Goal: Task Accomplishment & Management: Complete application form

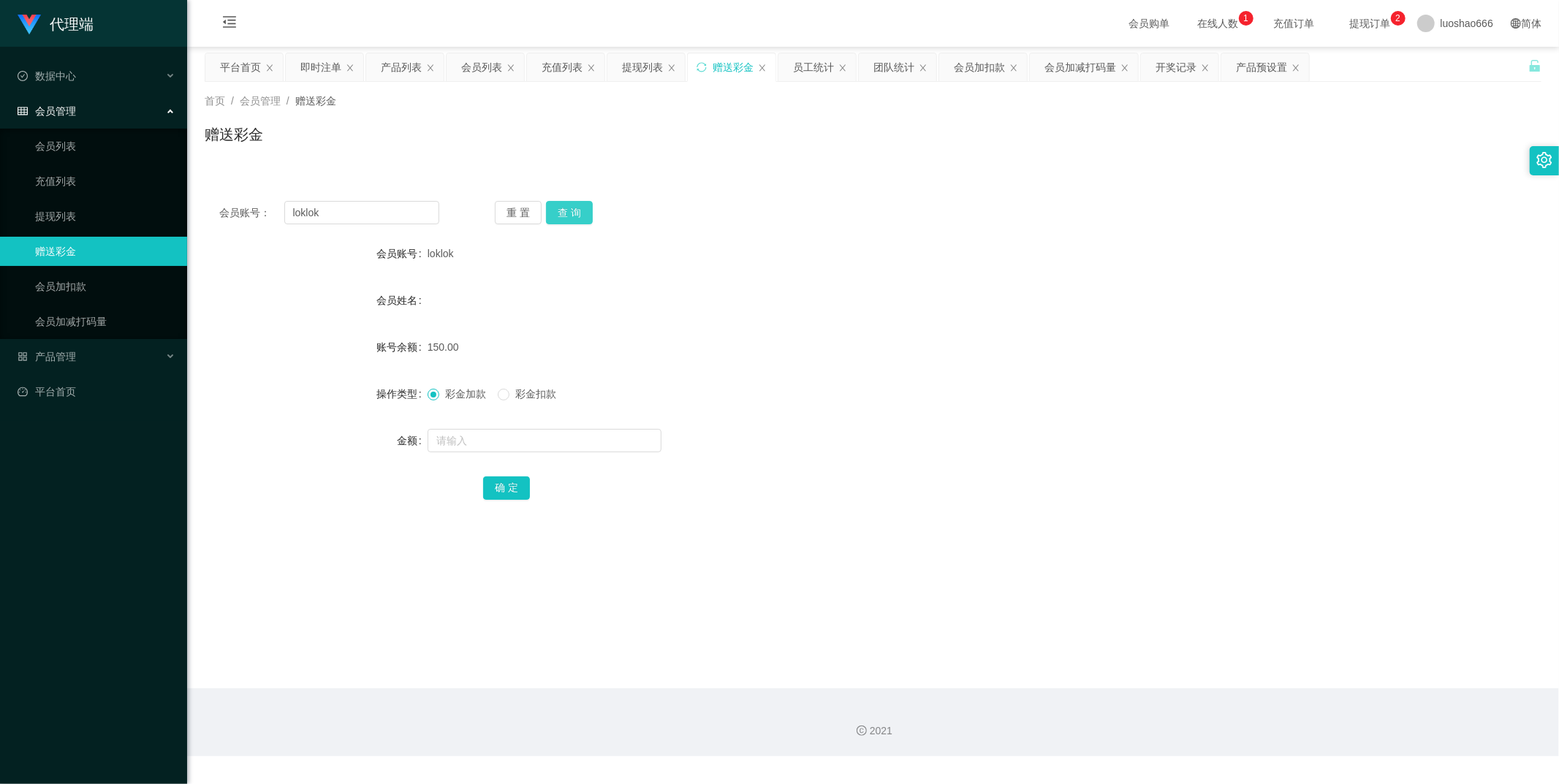
click at [569, 209] on button "查 询" at bounding box center [569, 212] width 46 height 24
click at [508, 426] on div at bounding box center [817, 440] width 780 height 29
click at [508, 434] on input "text" at bounding box center [544, 440] width 234 height 24
click at [486, 439] on input "text" at bounding box center [544, 440] width 234 height 24
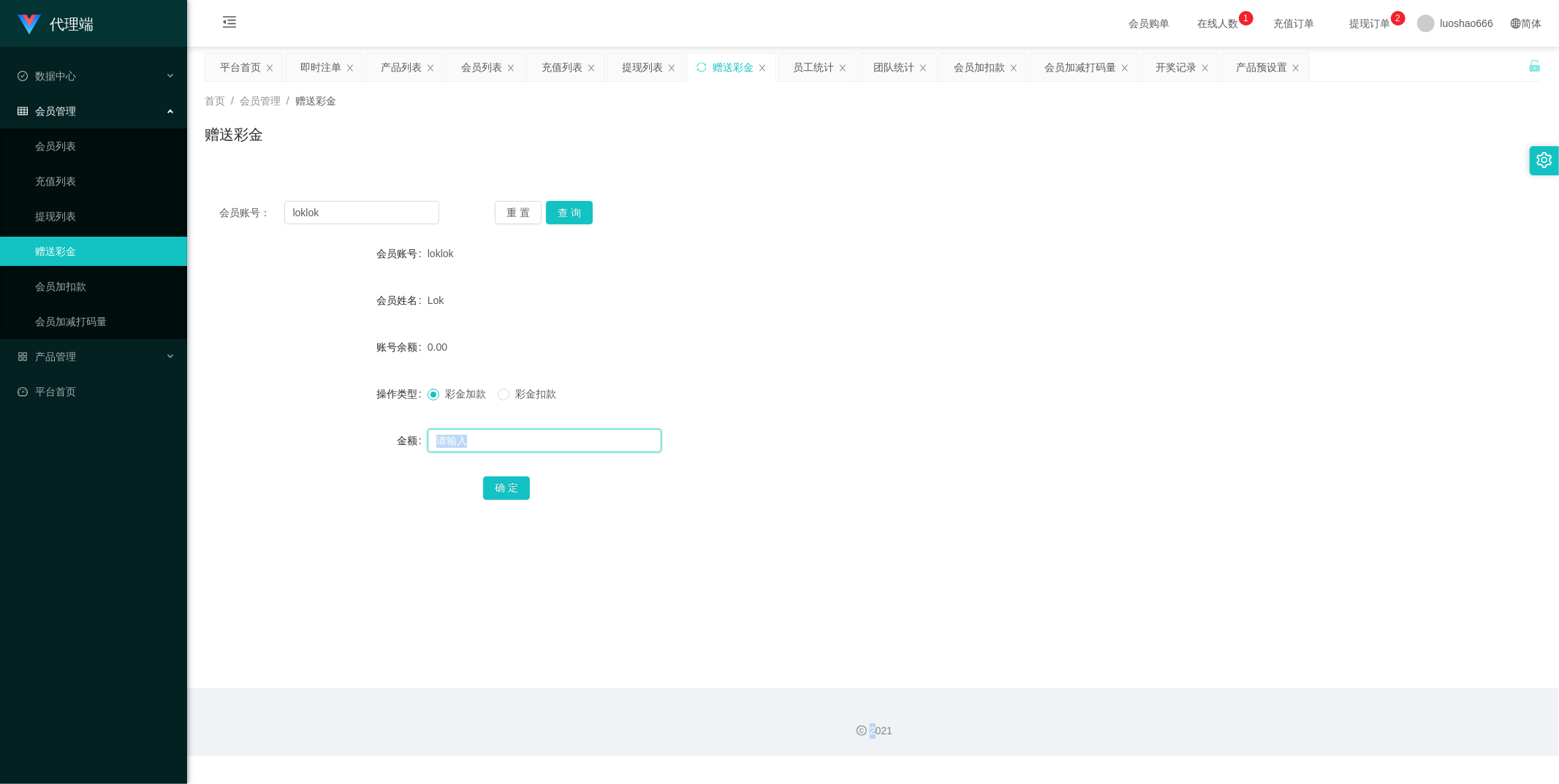
click at [486, 439] on input "text" at bounding box center [544, 440] width 234 height 24
copy section "确 定"
click at [585, 440] on input "text" at bounding box center [544, 440] width 234 height 24
type input "2"
type input "100"
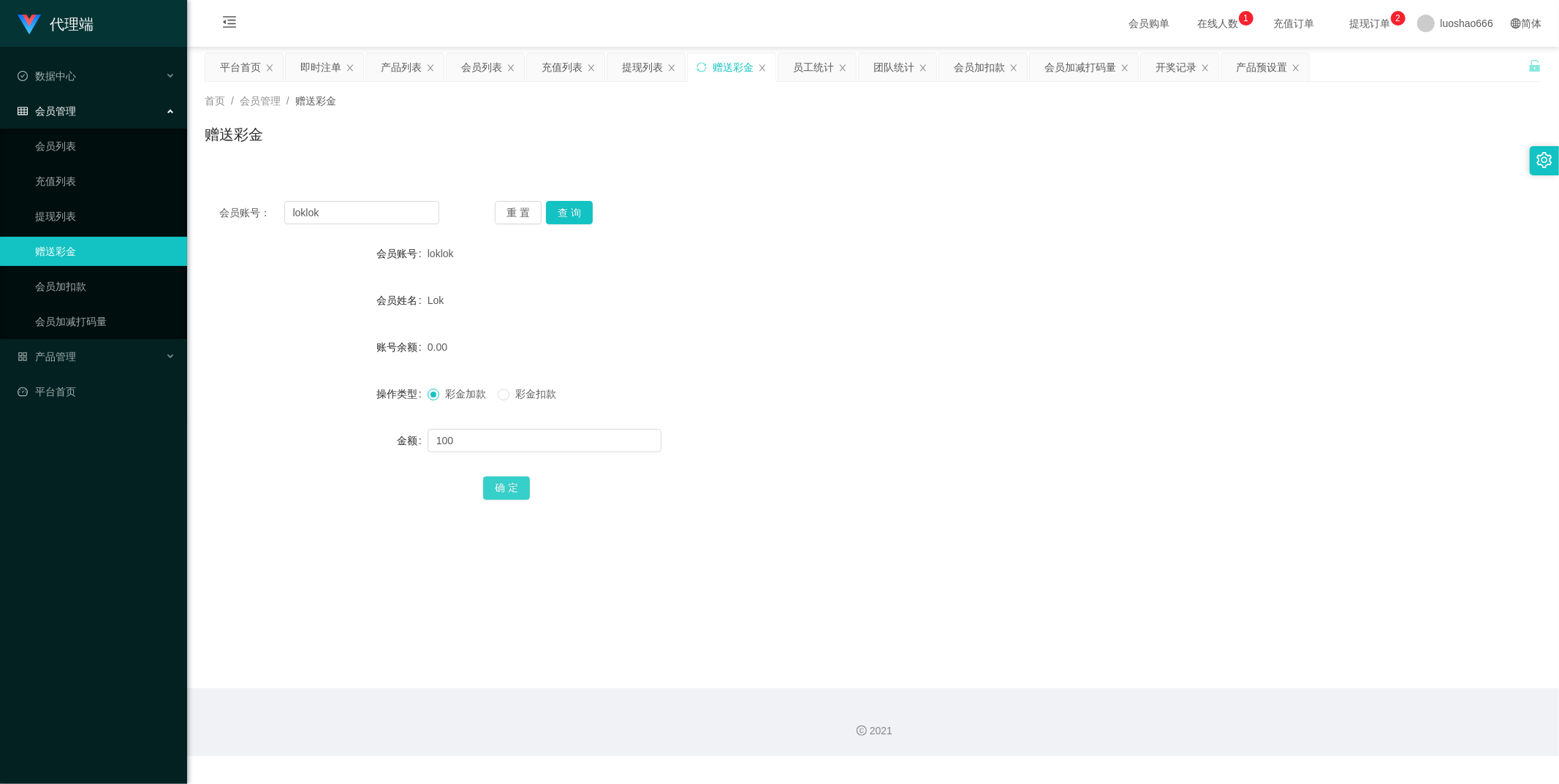
click at [502, 486] on button "确 定" at bounding box center [505, 488] width 46 height 24
click at [512, 446] on input "text" at bounding box center [544, 440] width 234 height 24
type input "200"
click at [522, 480] on button "确 定" at bounding box center [505, 488] width 46 height 24
click at [570, 212] on button "查 询" at bounding box center [569, 212] width 46 height 24
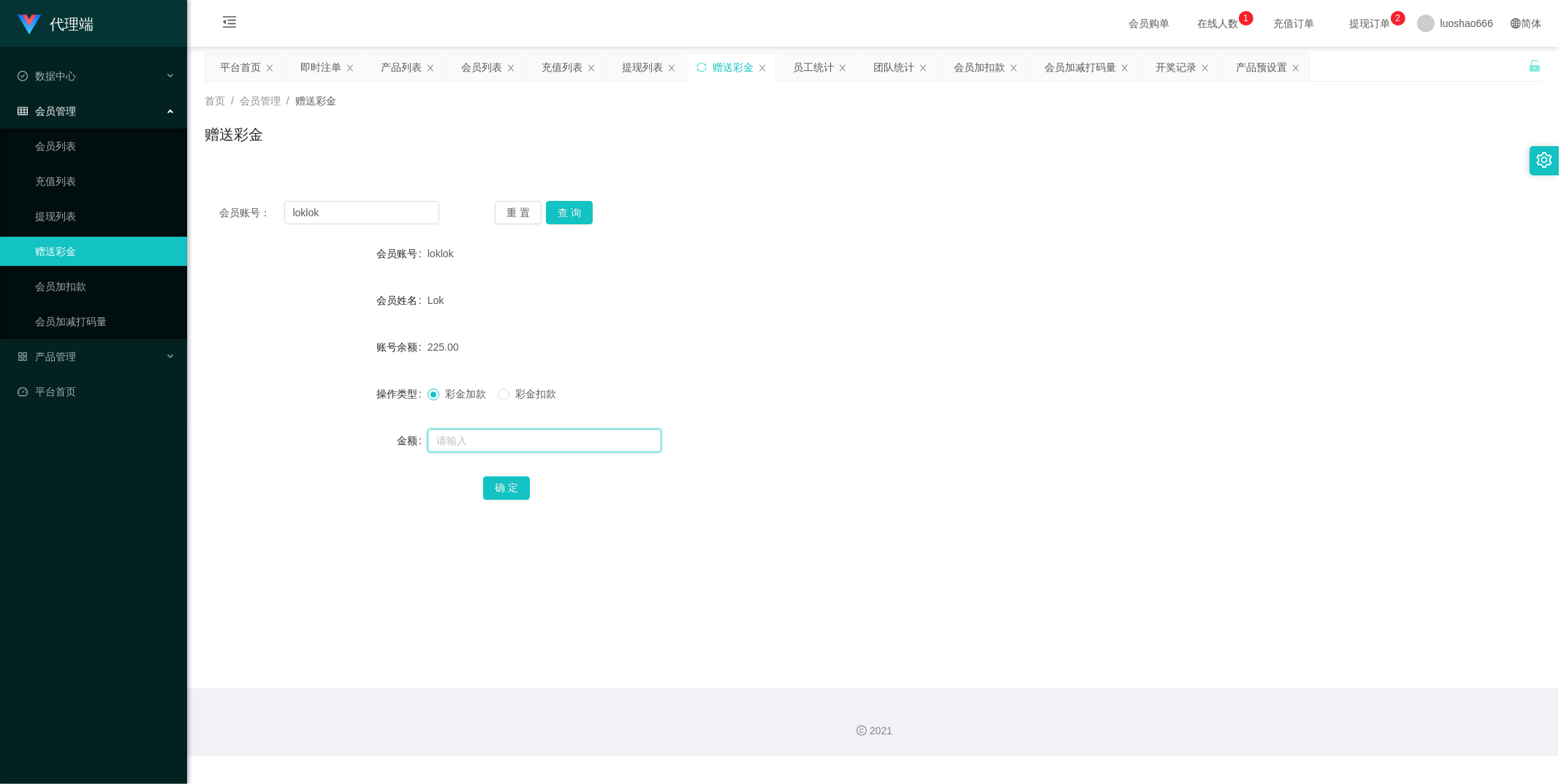
click at [527, 447] on input "text" at bounding box center [544, 440] width 234 height 24
type input "v"
type input "115"
click at [518, 485] on button "确 定" at bounding box center [505, 488] width 46 height 24
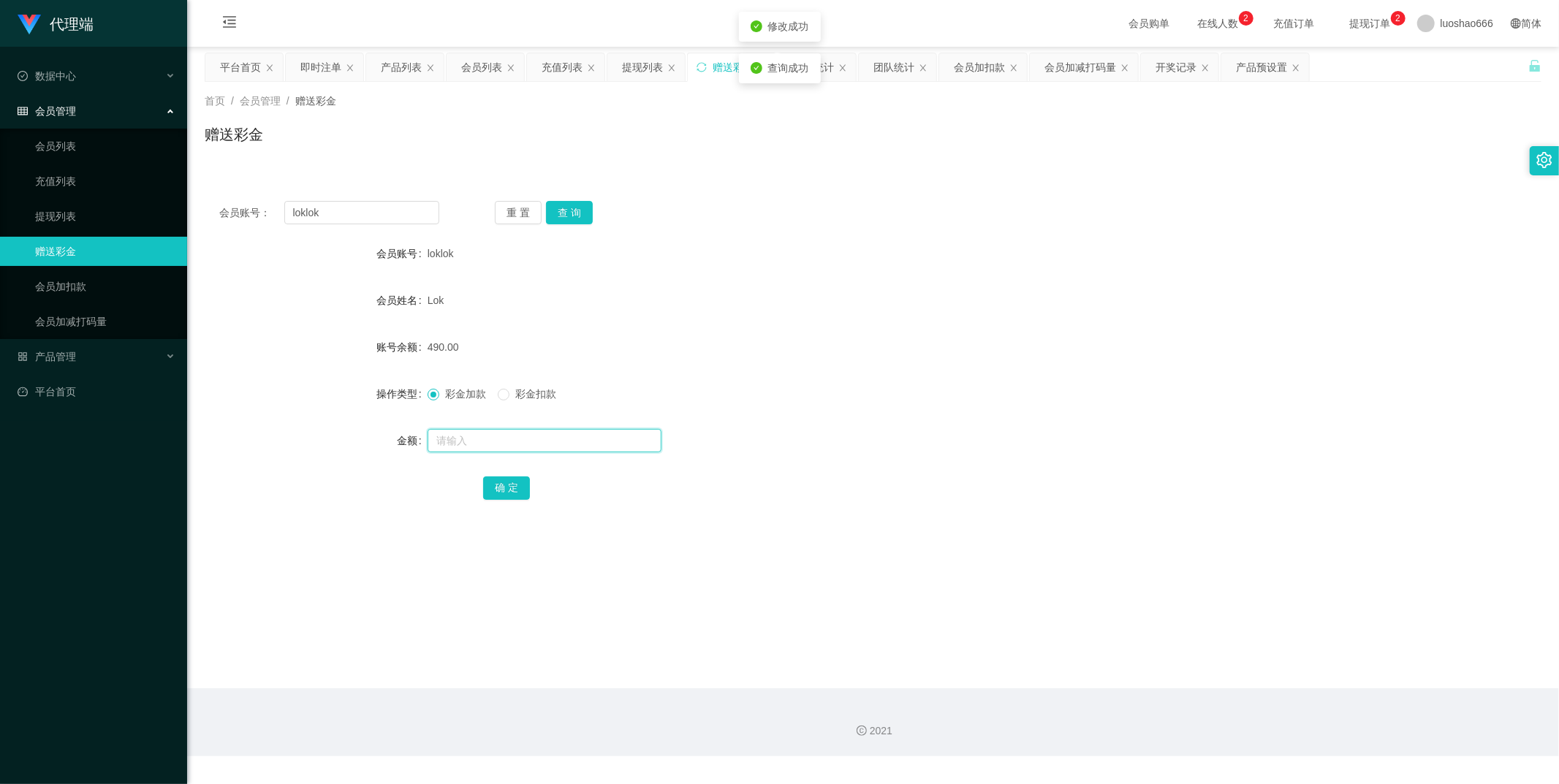
click at [448, 446] on input "text" at bounding box center [544, 440] width 234 height 24
click at [473, 442] on input "text" at bounding box center [544, 440] width 234 height 24
click at [510, 391] on span "彩金扣款" at bounding box center [535, 393] width 52 height 11
click at [466, 440] on input "text" at bounding box center [544, 440] width 234 height 24
type input "*"
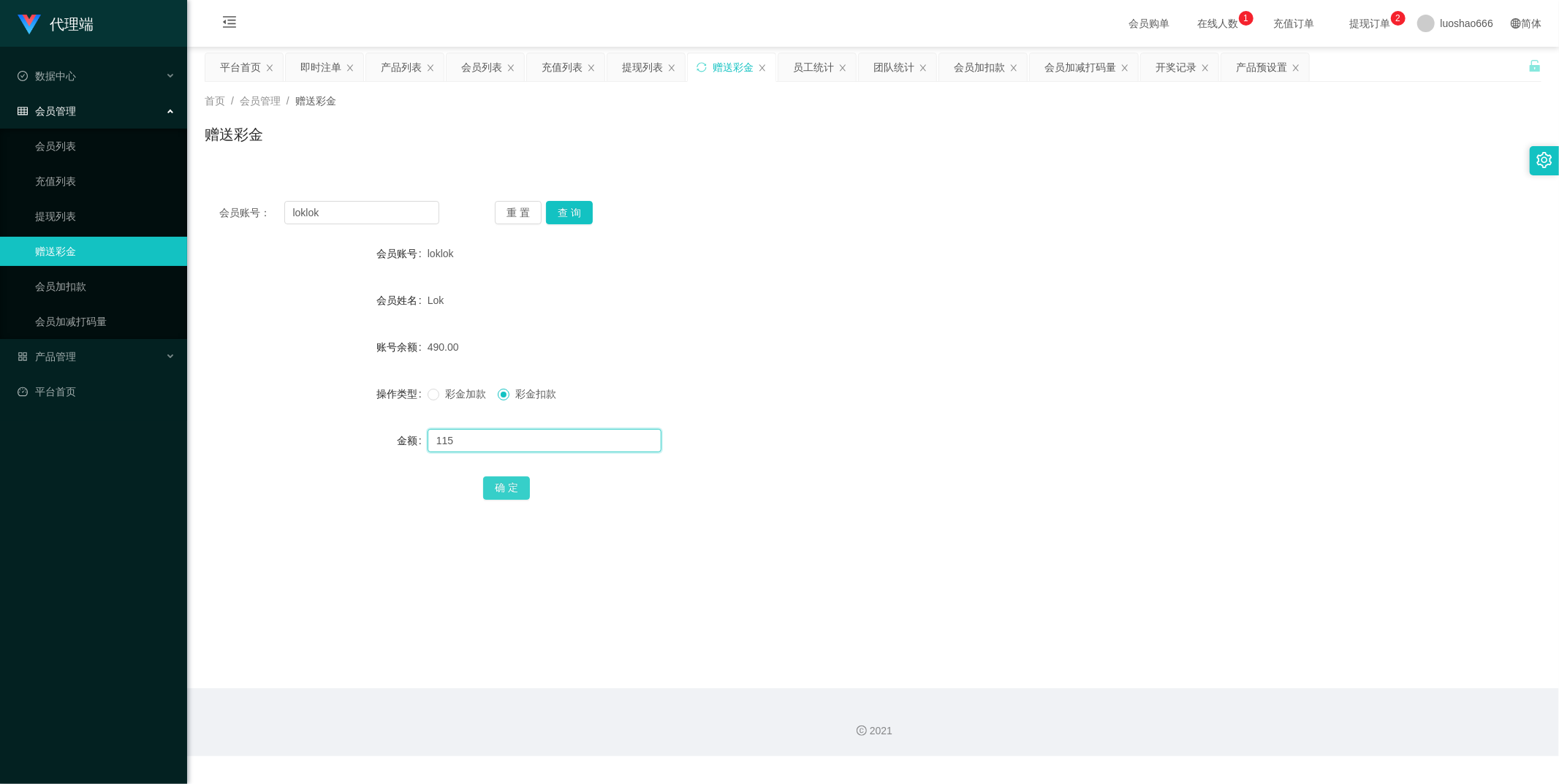
type input "115"
drag, startPoint x: 487, startPoint y: 481, endPoint x: 520, endPoint y: 524, distance: 54.2
click at [490, 478] on button "确 定" at bounding box center [505, 488] width 46 height 24
click at [514, 446] on input "text" at bounding box center [544, 440] width 234 height 24
type input "1"
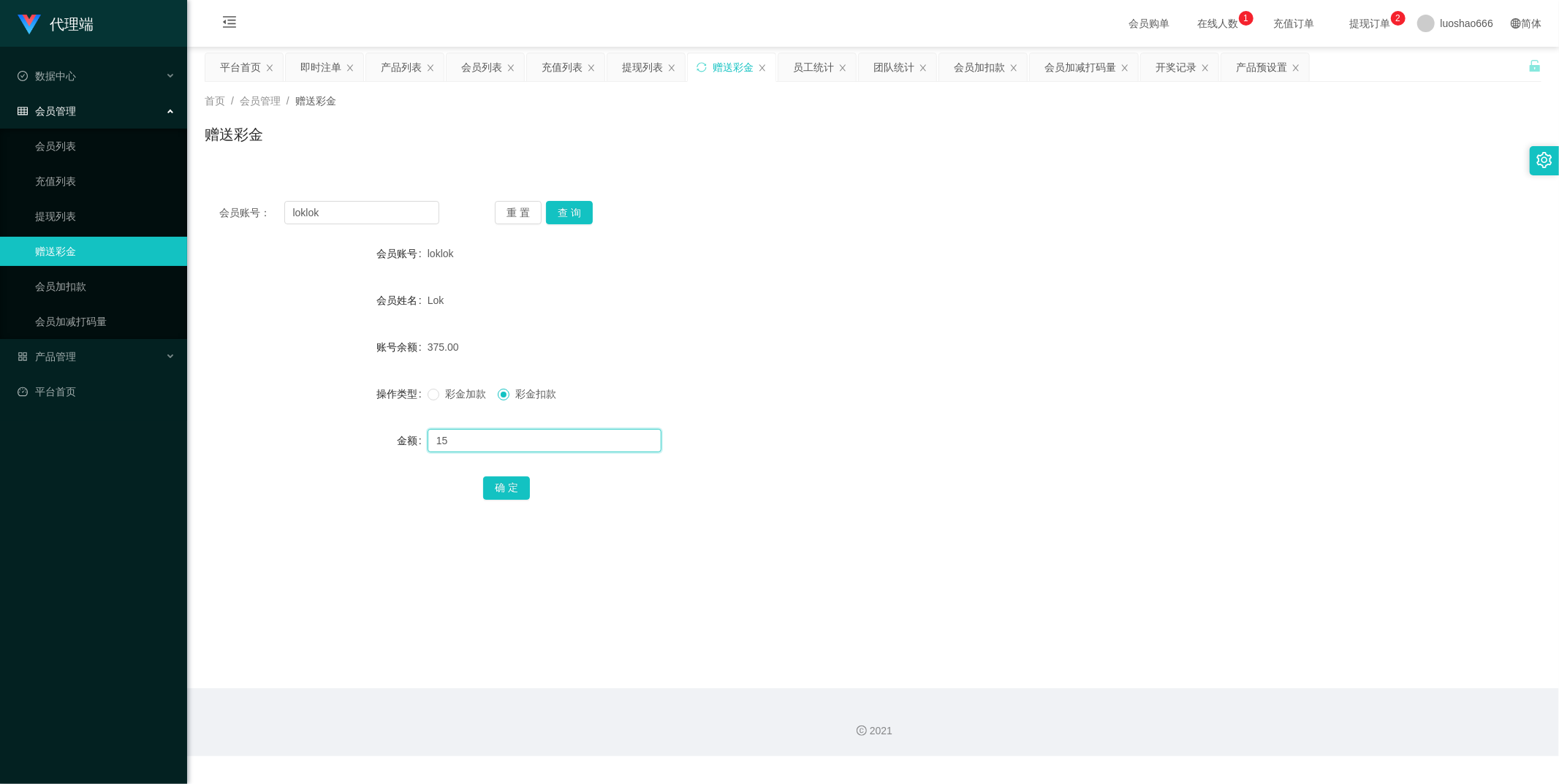
type input "1"
click at [559, 210] on button "查 询" at bounding box center [569, 212] width 46 height 24
click at [62, 37] on h1 "代理端" at bounding box center [71, 24] width 44 height 46
